Goal: Task Accomplishment & Management: Complete application form

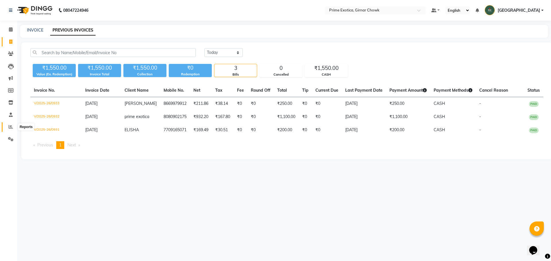
click at [9, 127] on icon at bounding box center [11, 127] width 4 height 4
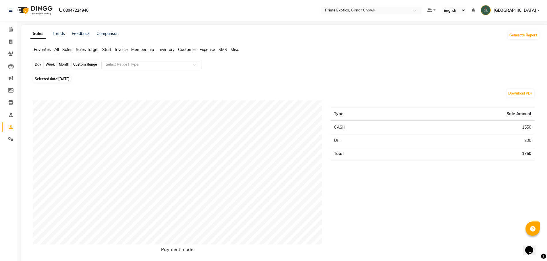
click at [39, 65] on div "Day" at bounding box center [37, 65] width 9 height 8
select select "9"
select select "2025"
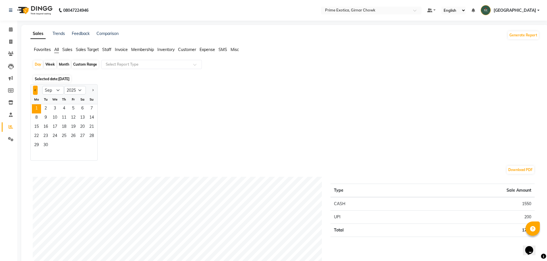
click at [36, 91] on span "Previous month" at bounding box center [35, 90] width 2 height 2
select select "8"
click at [92, 145] on span "31" at bounding box center [91, 145] width 9 height 9
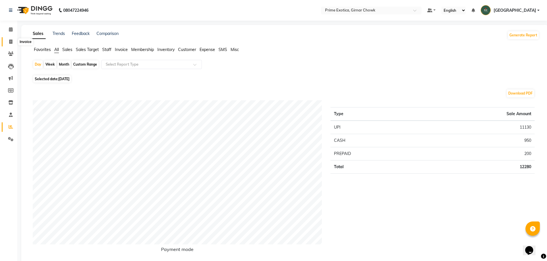
click at [11, 40] on icon at bounding box center [10, 42] width 3 height 4
select select "service"
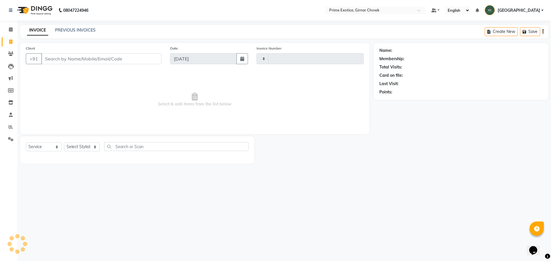
type input "0934"
select select "5796"
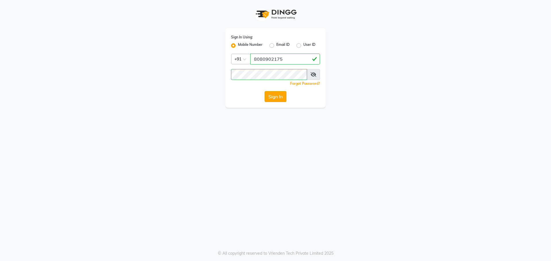
click at [276, 94] on button "Sign In" at bounding box center [276, 96] width 22 height 11
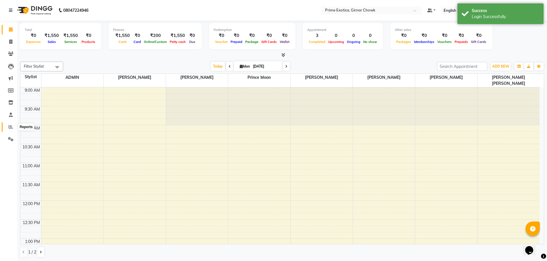
click at [12, 129] on icon at bounding box center [11, 127] width 4 height 4
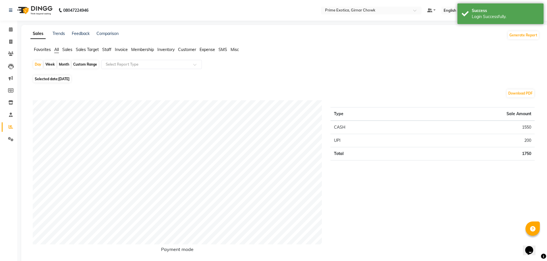
drag, startPoint x: 61, startPoint y: 64, endPoint x: 59, endPoint y: 68, distance: 3.9
click at [62, 64] on div "Month" at bounding box center [63, 65] width 13 height 8
select select "9"
select select "2025"
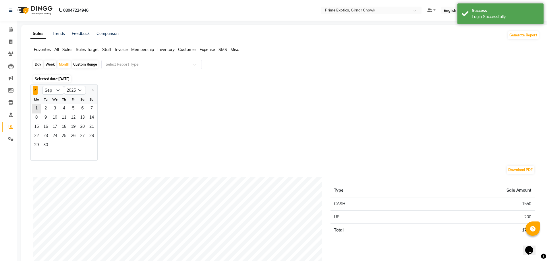
click at [36, 93] on button "Previous month" at bounding box center [35, 90] width 5 height 9
select select "8"
click at [74, 107] on span "1" at bounding box center [73, 108] width 9 height 9
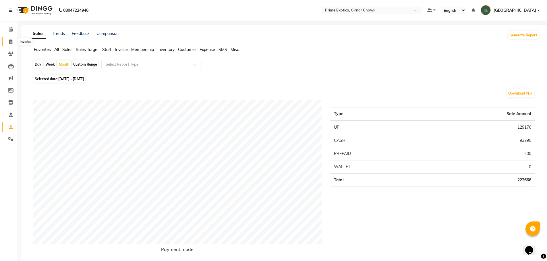
click at [8, 40] on span at bounding box center [11, 42] width 10 height 7
select select "5796"
select select "service"
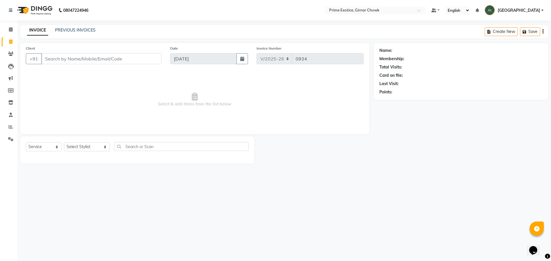
click at [79, 25] on div "INVOICE PREVIOUS INVOICES Create New Save" at bounding box center [284, 31] width 528 height 13
click at [78, 31] on link "PREVIOUS INVOICES" at bounding box center [75, 30] width 40 height 5
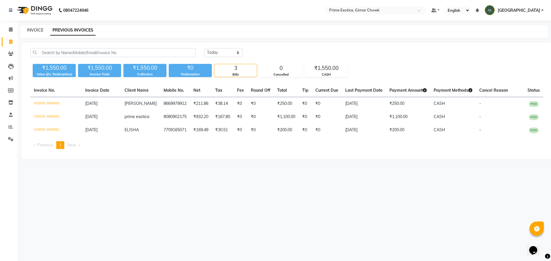
click at [35, 30] on link "INVOICE" at bounding box center [35, 30] width 16 height 5
select select "service"
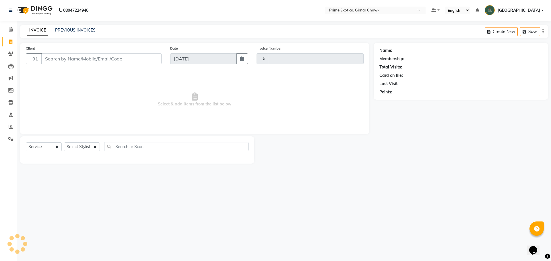
type input "0934"
select select "5796"
click at [71, 30] on link "PREVIOUS INVOICES" at bounding box center [75, 30] width 40 height 5
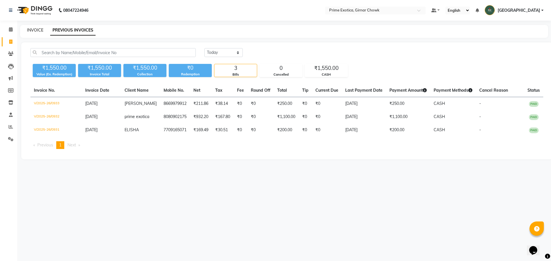
click at [38, 31] on link "INVOICE" at bounding box center [35, 30] width 16 height 5
select select "5796"
select select "service"
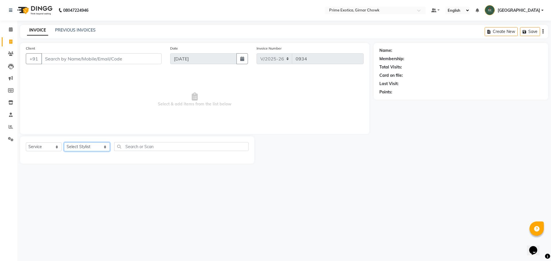
click at [86, 150] on select "Select Stylist ADITI SHENDE ADMIN Akansha Nagarale Ashish Singh Rathore PRANALI…" at bounding box center [87, 147] width 46 height 9
select select "48411"
click at [64, 143] on select "Select Stylist ADITI SHENDE ADMIN Akansha Nagarale Ashish Singh Rathore PRANALI…" at bounding box center [87, 147] width 46 height 9
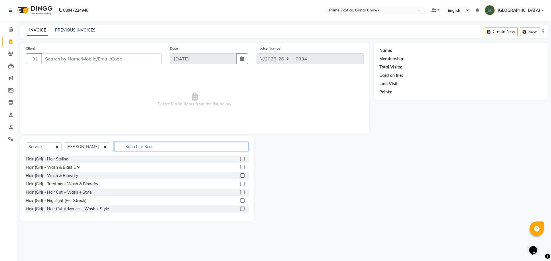
click at [132, 144] on input "text" at bounding box center [181, 146] width 134 height 9
type input "S"
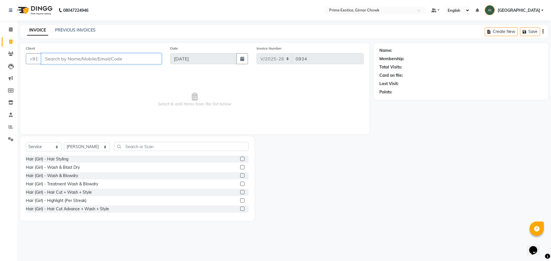
click at [95, 60] on input "Client" at bounding box center [101, 58] width 120 height 11
click at [71, 56] on input "Client" at bounding box center [101, 58] width 120 height 11
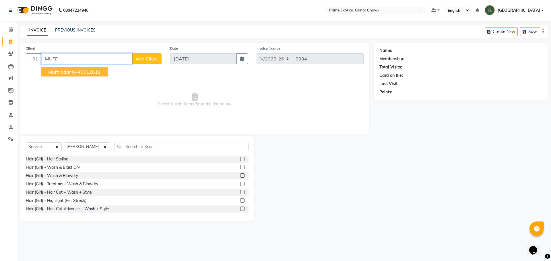
click at [66, 72] on span "Muffaddar" at bounding box center [59, 72] width 23 height 6
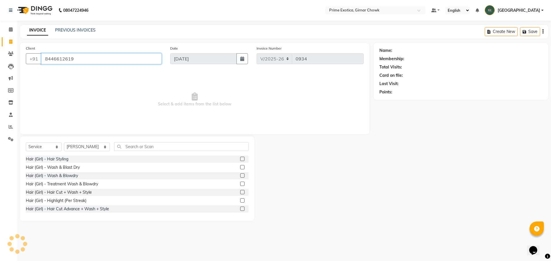
type input "8446612619"
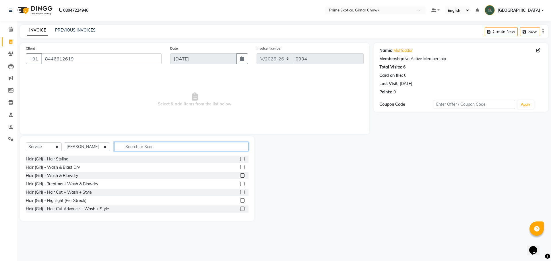
click at [128, 144] on input "text" at bounding box center [181, 146] width 134 height 9
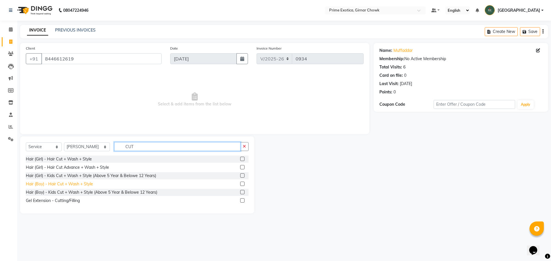
type input "CUT"
click at [69, 186] on div "Hair (Boy) - Hair Cut + Wash + Style" at bounding box center [59, 184] width 67 height 6
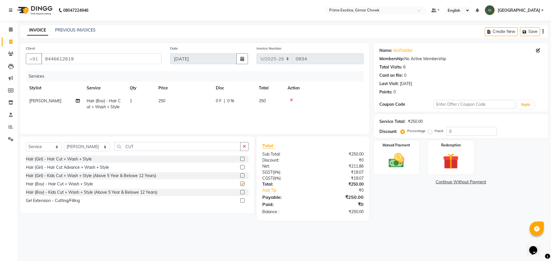
checkbox input "false"
click at [163, 98] on span "250" at bounding box center [161, 100] width 7 height 5
select select "48411"
click at [254, 101] on input "0" at bounding box center [251, 102] width 17 height 9
type input "50"
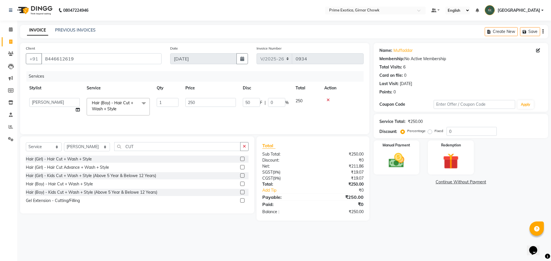
click at [430, 191] on div "Name: Muffaddar Membership: No Active Membership Total Visits: 6 Card on file: …" at bounding box center [463, 132] width 179 height 178
click at [399, 170] on img at bounding box center [396, 160] width 27 height 19
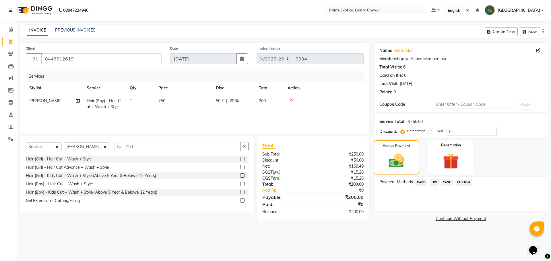
click at [450, 183] on span "CASH" at bounding box center [447, 182] width 12 height 7
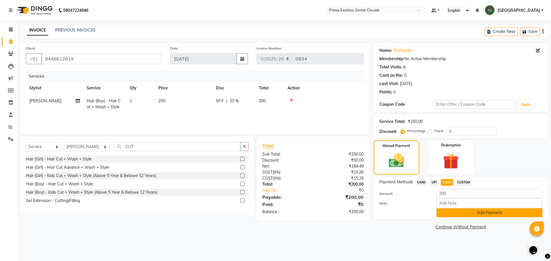
click at [449, 214] on button "Add Payment" at bounding box center [490, 213] width 106 height 9
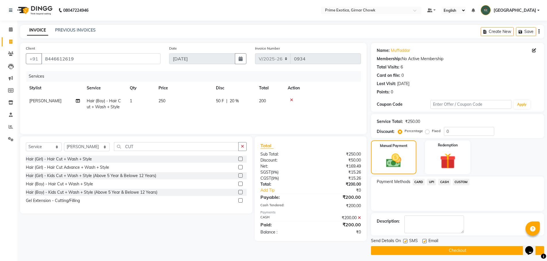
click at [453, 253] on button "Checkout" at bounding box center [457, 251] width 173 height 9
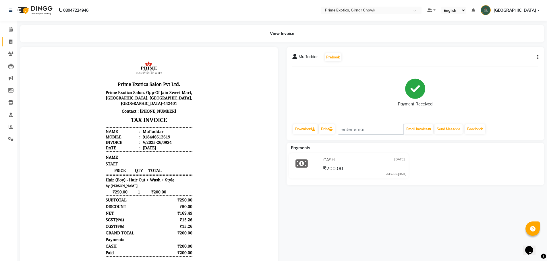
click at [10, 46] on link "Invoice" at bounding box center [9, 41] width 14 height 9
select select "5796"
select select "service"
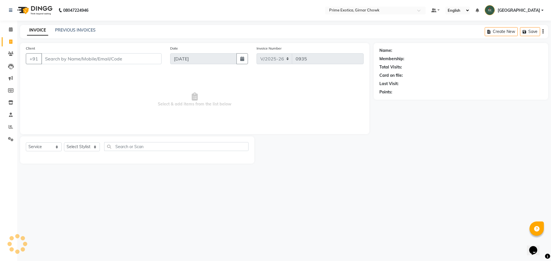
click at [77, 24] on div "08047224946 Select Location × Prime Exotica, Girnar Chowk Default Panel My Pane…" at bounding box center [275, 130] width 551 height 261
click at [77, 26] on div "INVOICE PREVIOUS INVOICES Create New Save" at bounding box center [284, 31] width 528 height 13
click at [85, 29] on link "PREVIOUS INVOICES" at bounding box center [75, 30] width 40 height 5
